Goal: Task Accomplishment & Management: Use online tool/utility

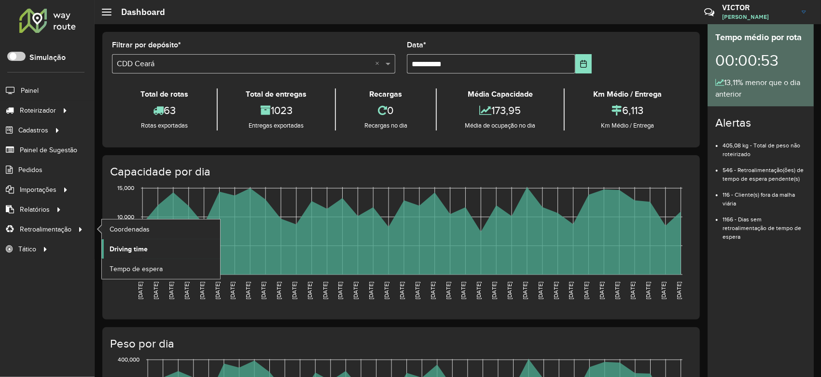
click at [138, 249] on span "Driving time" at bounding box center [129, 249] width 38 height 10
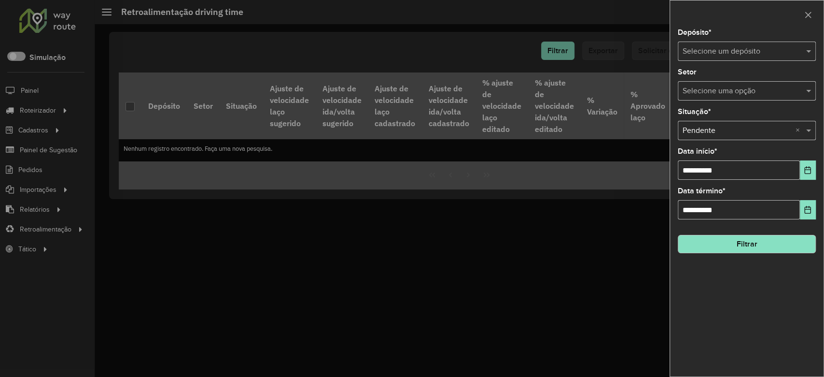
click at [720, 51] on input "text" at bounding box center [737, 52] width 109 height 12
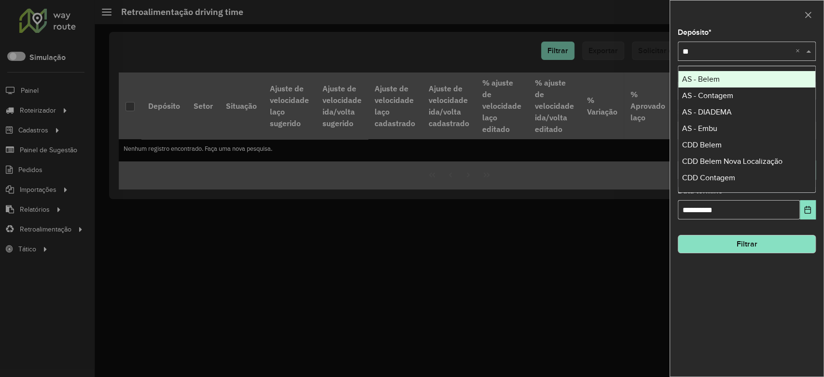
type input "***"
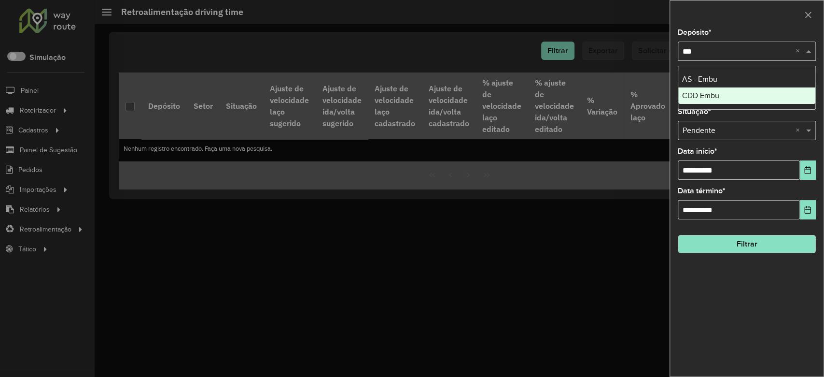
click at [717, 91] on span "CDD Embu" at bounding box center [700, 95] width 37 height 8
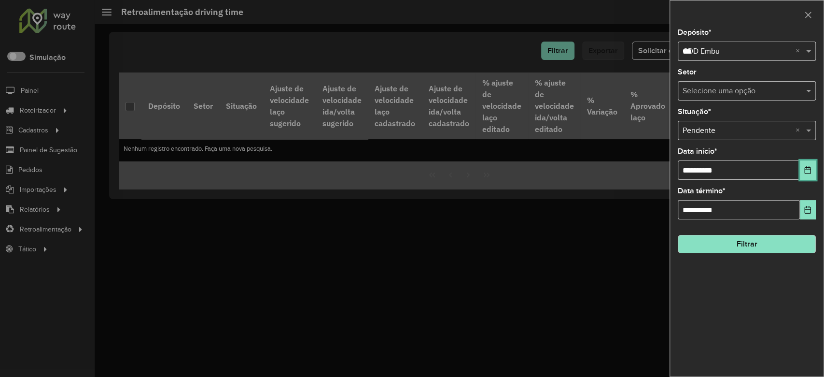
click at [805, 169] on icon "Choose Date" at bounding box center [808, 170] width 8 height 8
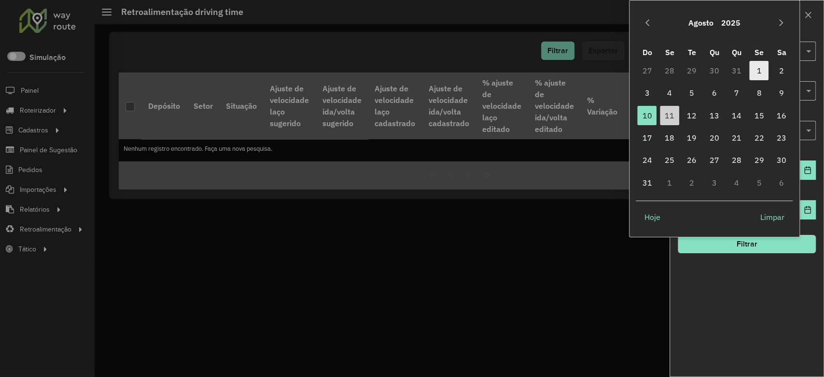
click at [754, 73] on span "1" at bounding box center [758, 70] width 19 height 19
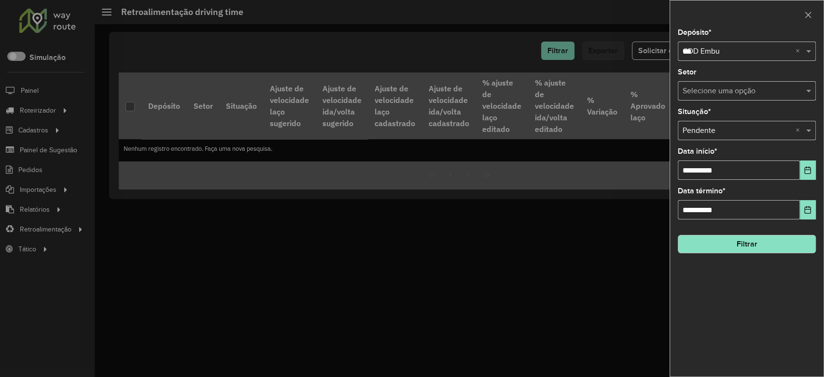
click at [720, 241] on button "Filtrar" at bounding box center [747, 244] width 138 height 18
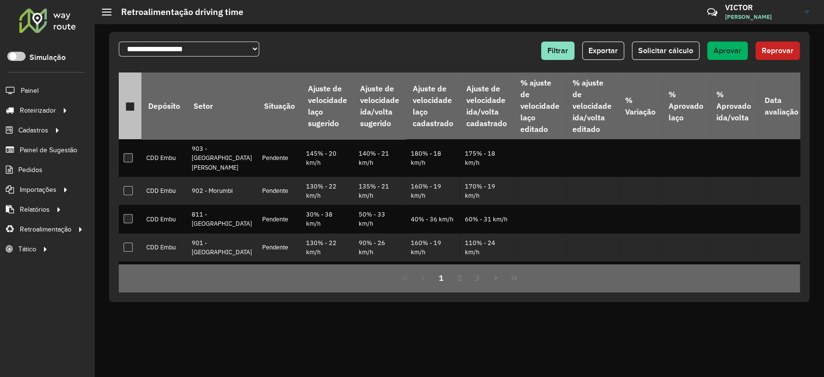
click at [131, 107] on div at bounding box center [130, 106] width 9 height 9
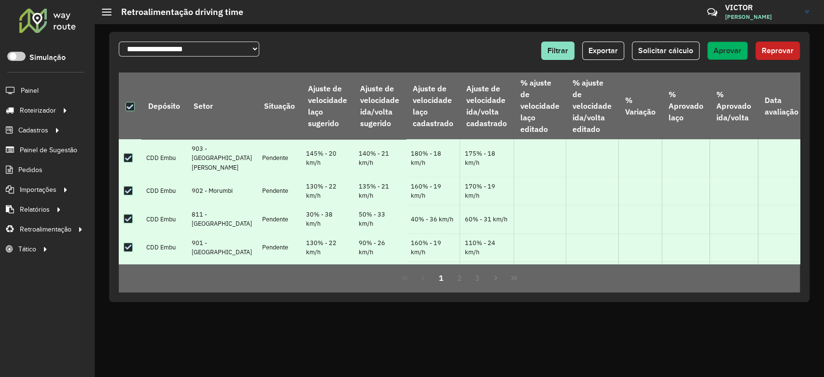
click at [732, 50] on span "Aprovar" at bounding box center [728, 50] width 28 height 8
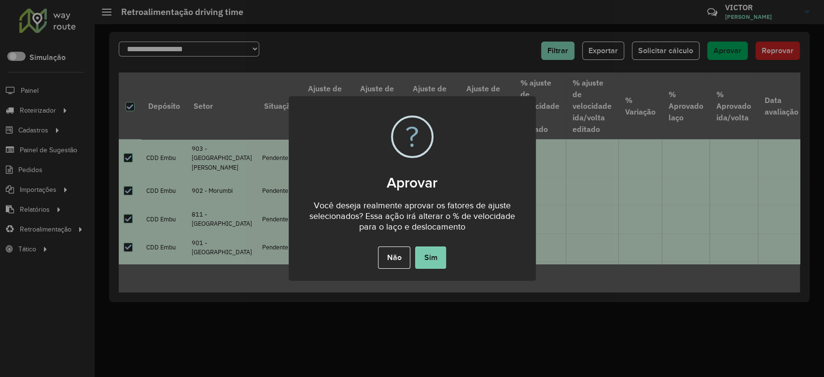
click at [437, 263] on button "Sim" at bounding box center [430, 257] width 31 height 22
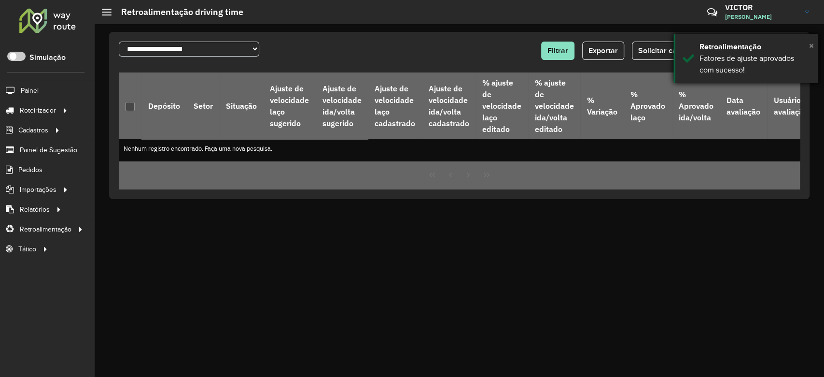
click at [812, 46] on span "×" at bounding box center [811, 45] width 5 height 11
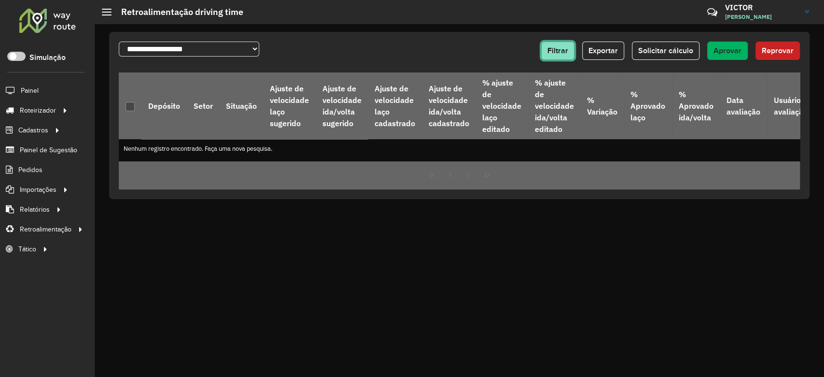
click at [553, 48] on span "Filtrar" at bounding box center [558, 50] width 21 height 8
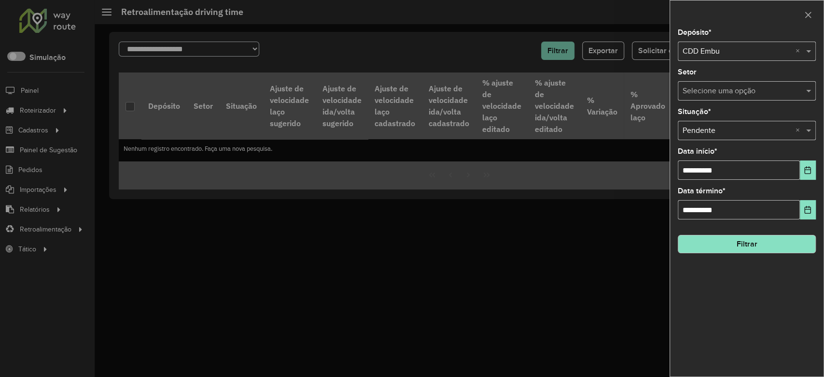
click at [732, 46] on input "text" at bounding box center [737, 52] width 109 height 12
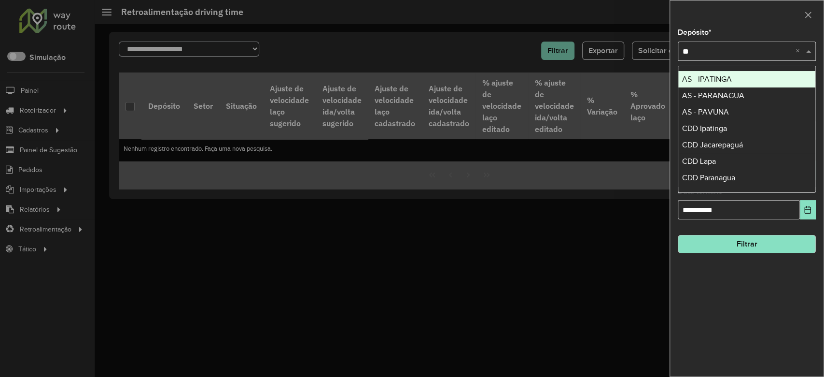
type input "***"
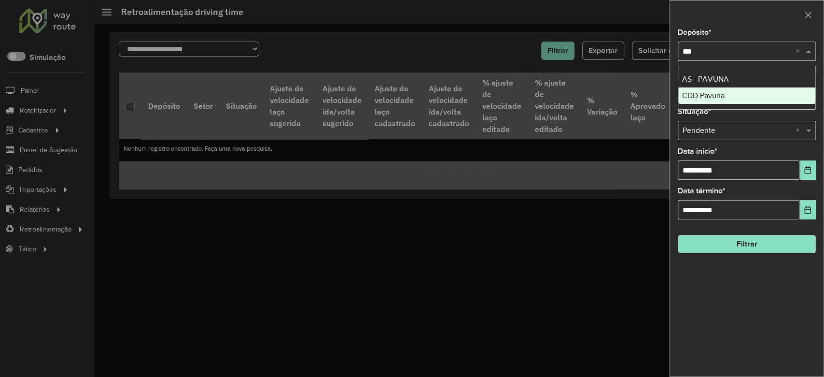
click at [714, 91] on span "CDD Pavuna" at bounding box center [703, 95] width 42 height 8
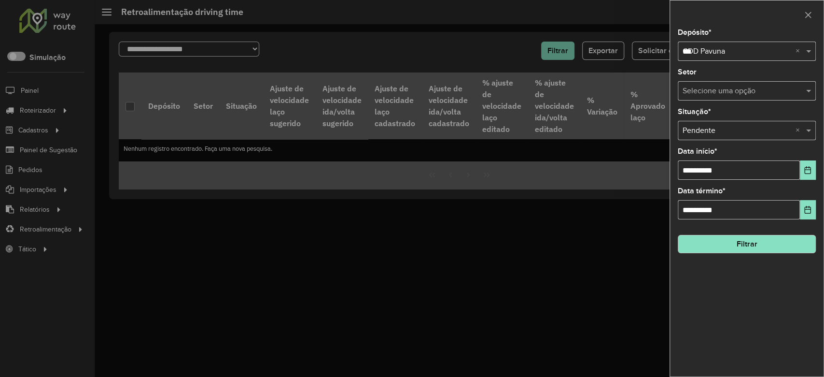
click at [745, 239] on button "Filtrar" at bounding box center [747, 244] width 138 height 18
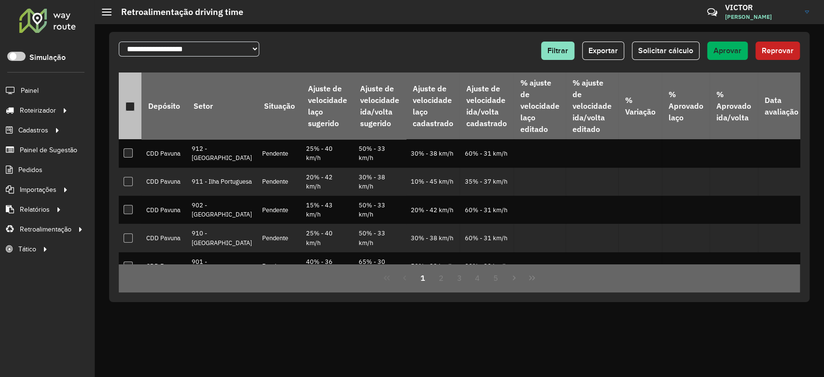
click at [129, 107] on div at bounding box center [130, 106] width 9 height 9
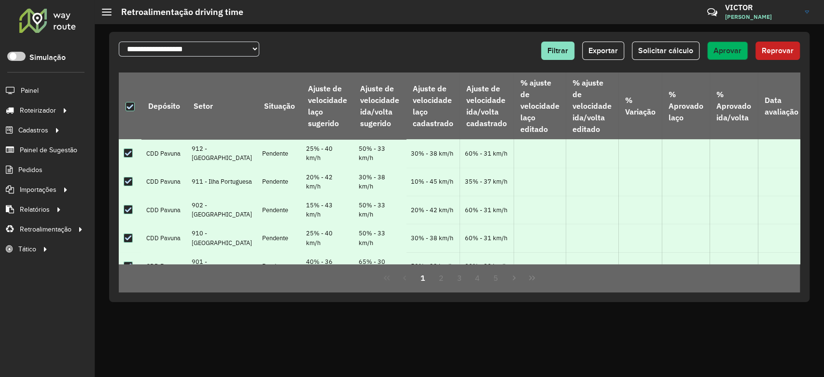
click at [740, 44] on button "Aprovar" at bounding box center [727, 51] width 41 height 18
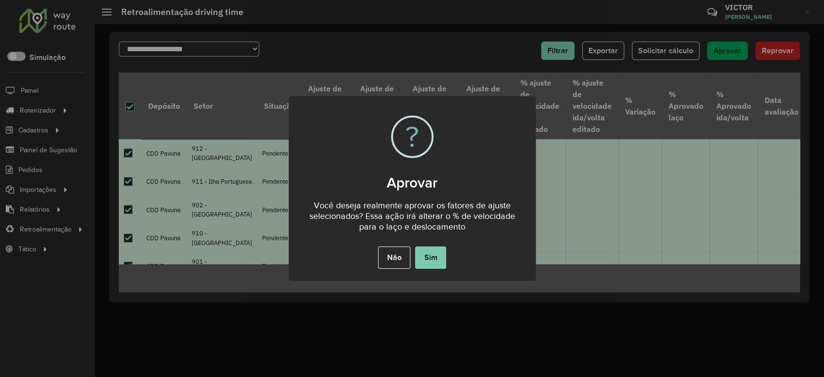
click at [440, 263] on button "Sim" at bounding box center [430, 257] width 31 height 22
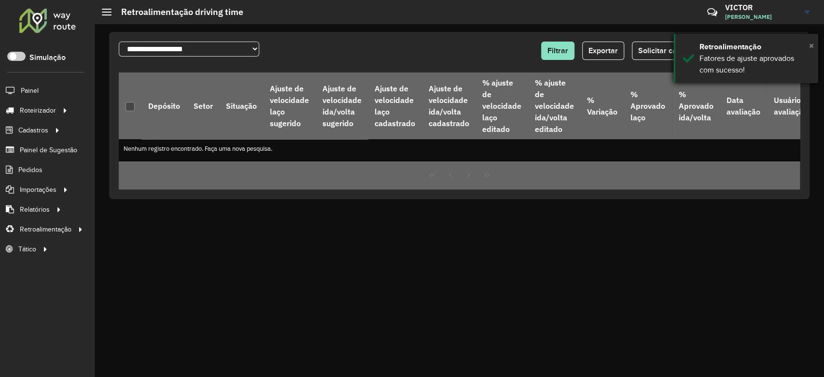
click at [811, 44] on span "×" at bounding box center [811, 45] width 5 height 11
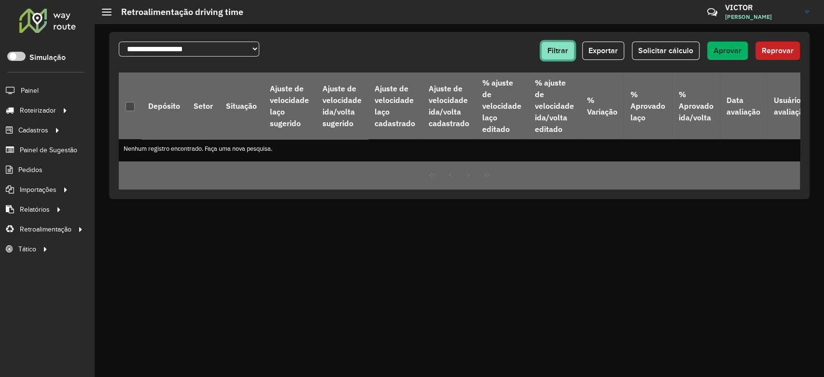
click at [555, 50] on span "Filtrar" at bounding box center [558, 50] width 21 height 8
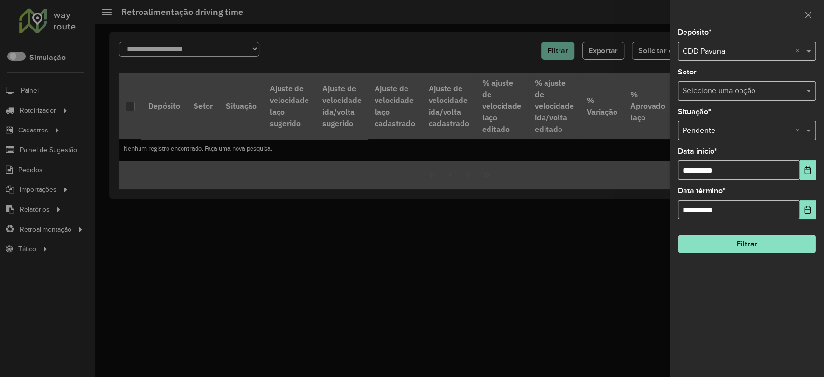
click at [717, 55] on input "text" at bounding box center [737, 52] width 109 height 12
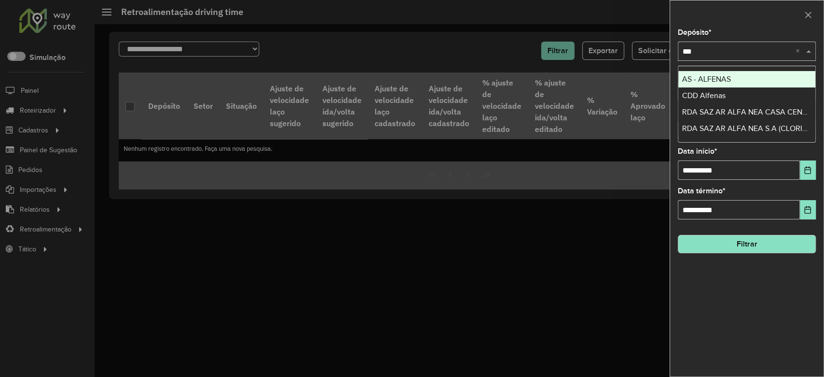
type input "****"
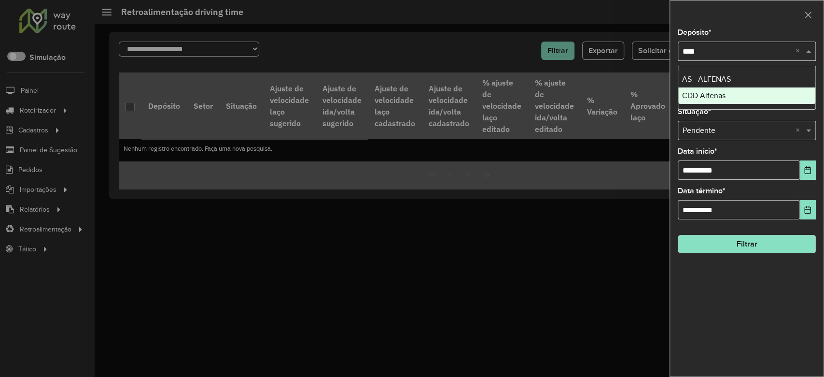
click at [708, 88] on div "CDD Alfenas" at bounding box center [746, 95] width 137 height 16
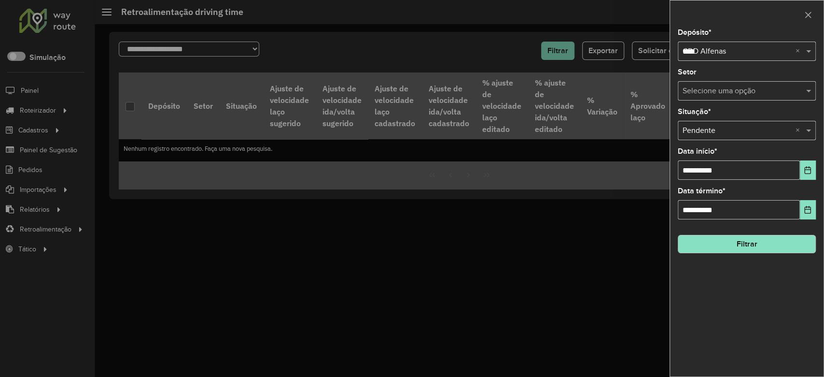
click at [719, 246] on button "Filtrar" at bounding box center [747, 244] width 138 height 18
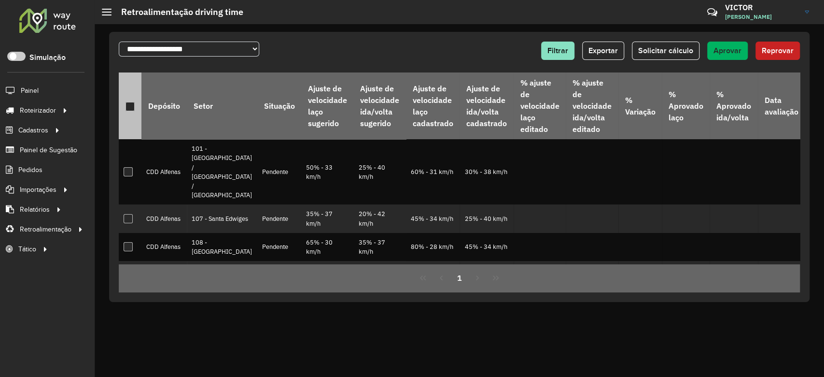
click at [127, 106] on div at bounding box center [130, 106] width 9 height 9
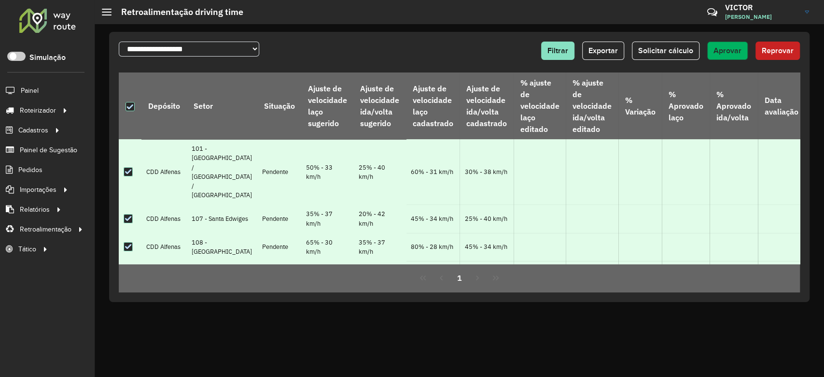
click at [730, 56] on button "Aprovar" at bounding box center [727, 51] width 41 height 18
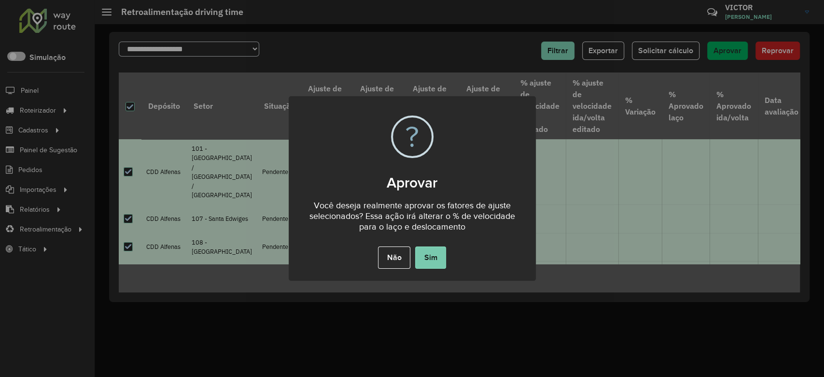
click at [417, 258] on button "Sim" at bounding box center [430, 257] width 31 height 22
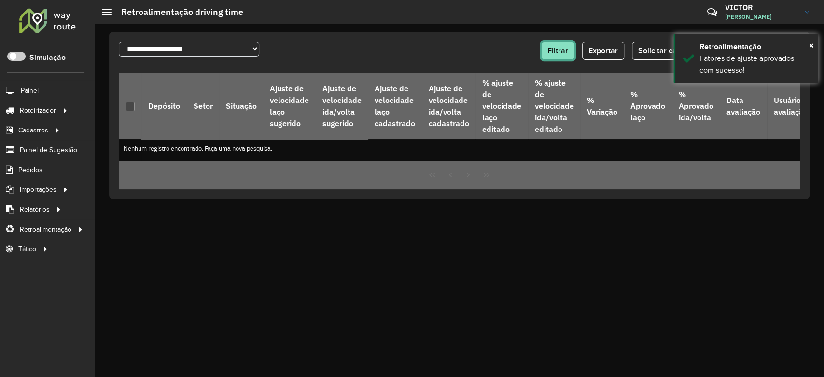
click at [550, 50] on button "Filtrar" at bounding box center [557, 51] width 33 height 18
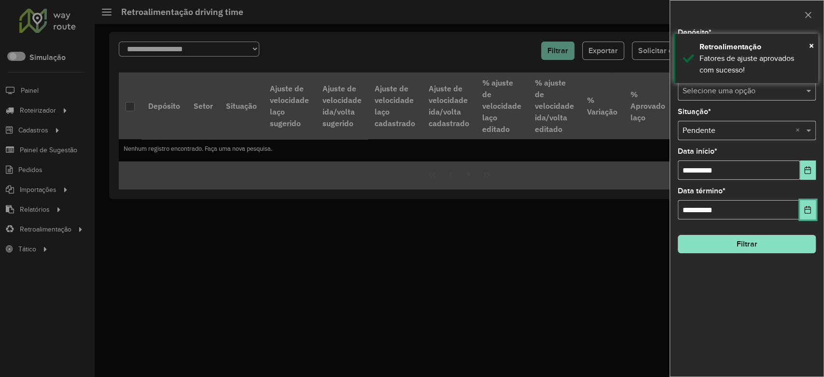
click at [807, 213] on icon "Choose Date" at bounding box center [808, 210] width 6 height 8
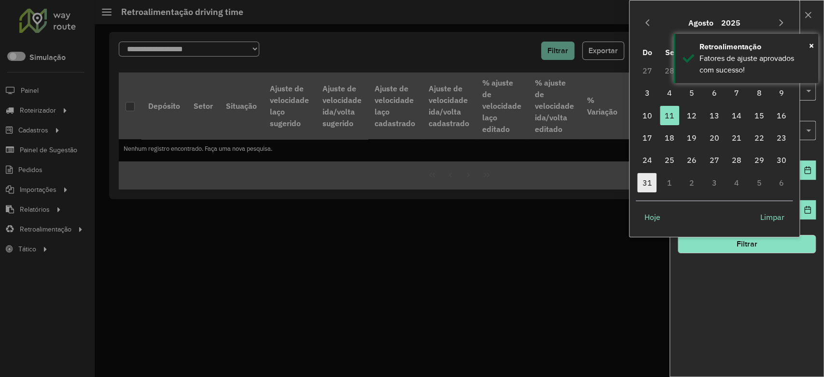
click at [645, 183] on span "31" at bounding box center [646, 182] width 19 height 19
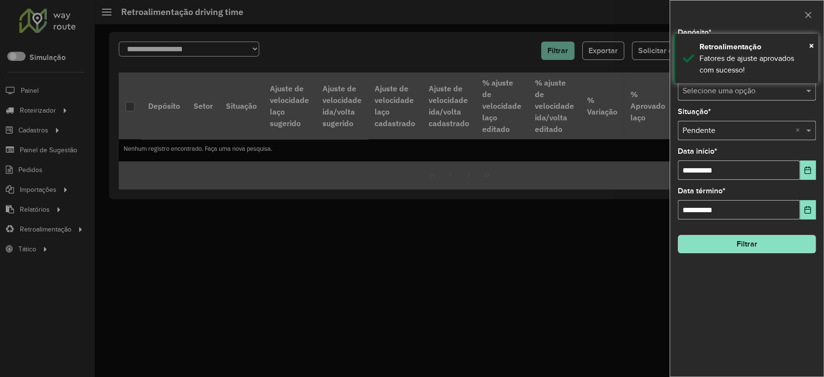
click at [716, 238] on button "Filtrar" at bounding box center [747, 244] width 138 height 18
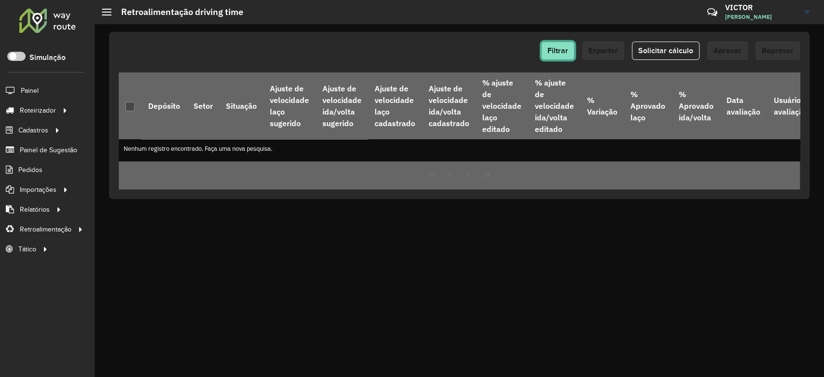
click at [561, 56] on button "Filtrar" at bounding box center [557, 51] width 33 height 18
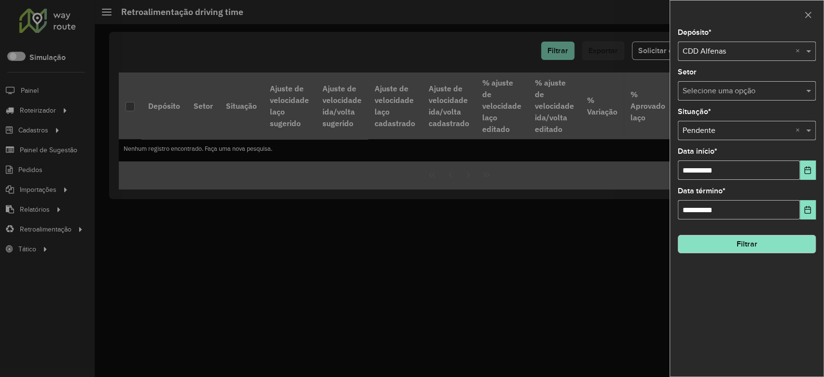
click at [729, 249] on button "Filtrar" at bounding box center [747, 244] width 138 height 18
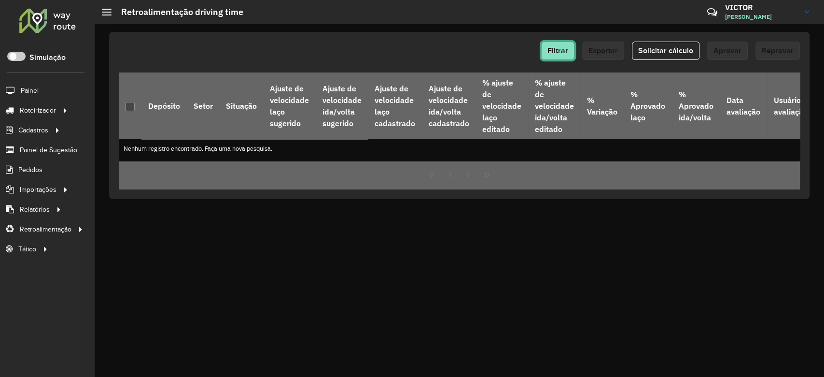
click at [559, 48] on span "Filtrar" at bounding box center [558, 50] width 21 height 8
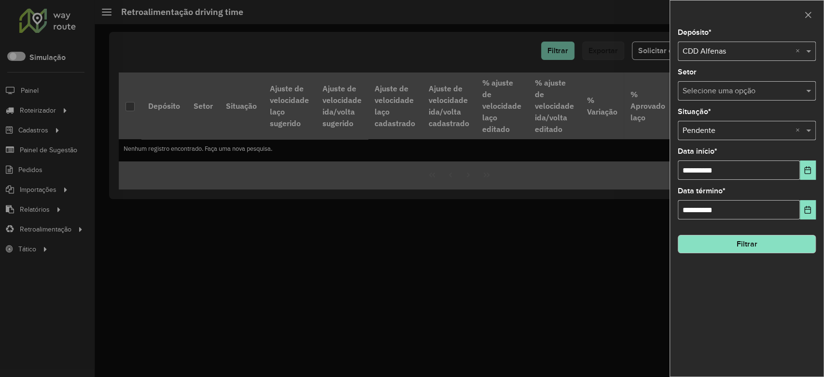
click at [816, 214] on div "**********" at bounding box center [747, 202] width 154 height 347
click at [810, 211] on icon "Choose Date" at bounding box center [808, 210] width 8 height 8
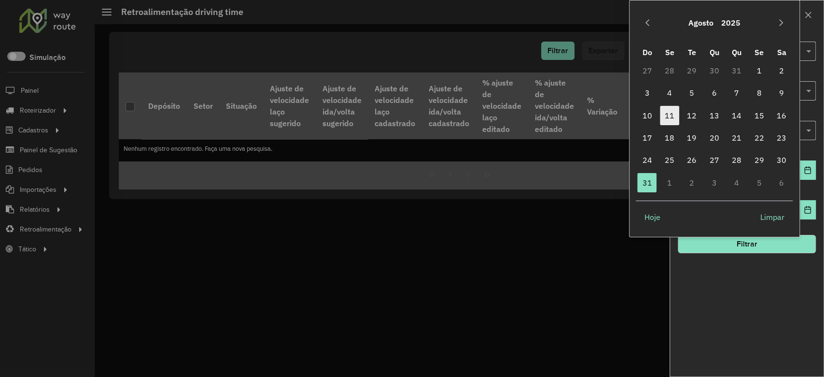
click at [667, 109] on span "11" at bounding box center [669, 115] width 19 height 19
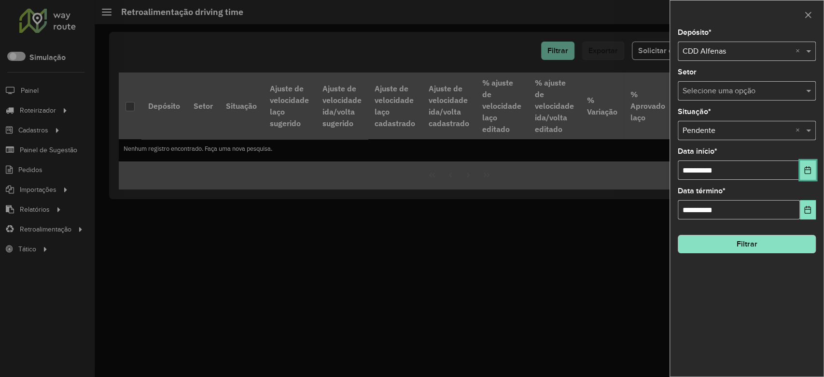
click at [810, 174] on button "Choose Date" at bounding box center [808, 169] width 16 height 19
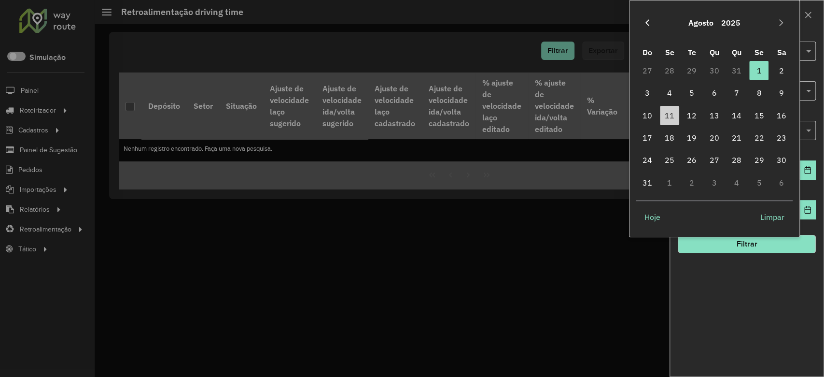
click at [647, 25] on icon "Previous Month" at bounding box center [648, 23] width 8 height 8
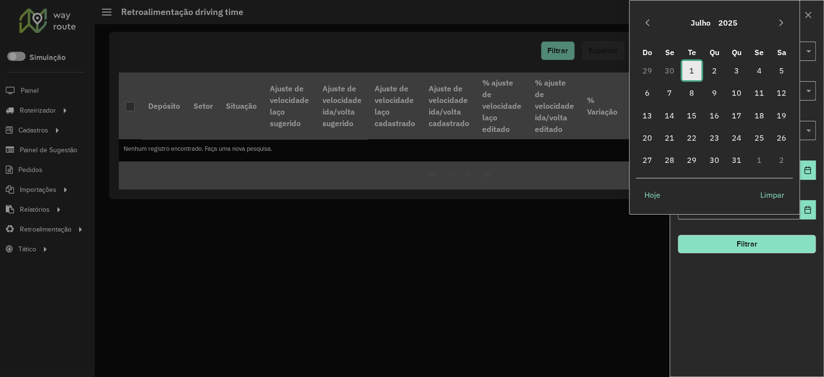
click at [695, 72] on span "1" at bounding box center [691, 70] width 19 height 19
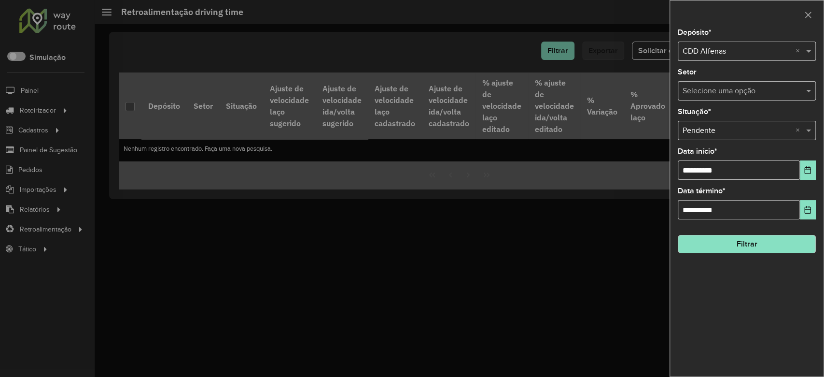
click at [749, 274] on div "**********" at bounding box center [747, 202] width 154 height 347
click at [729, 227] on hb-field-button "Filtrar" at bounding box center [747, 240] width 138 height 26
click at [736, 244] on button "Filtrar" at bounding box center [747, 244] width 138 height 18
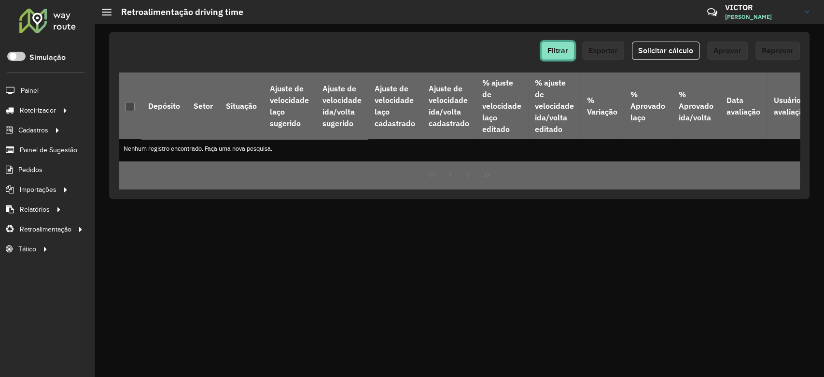
click at [557, 53] on span "Filtrar" at bounding box center [558, 50] width 21 height 8
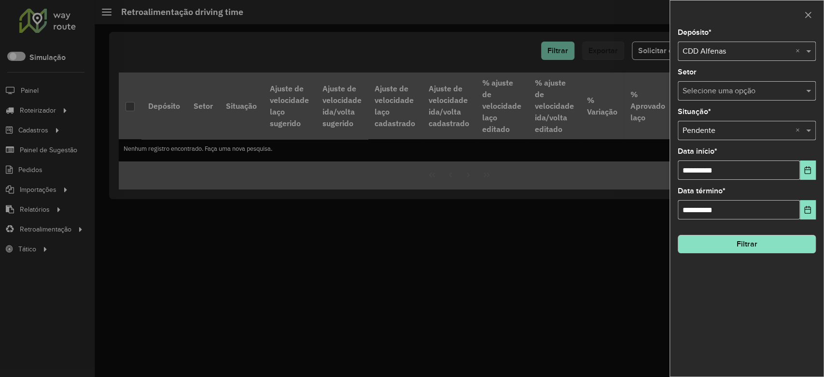
click at [409, 284] on div at bounding box center [412, 188] width 824 height 377
